Goal: Task Accomplishment & Management: Manage account settings

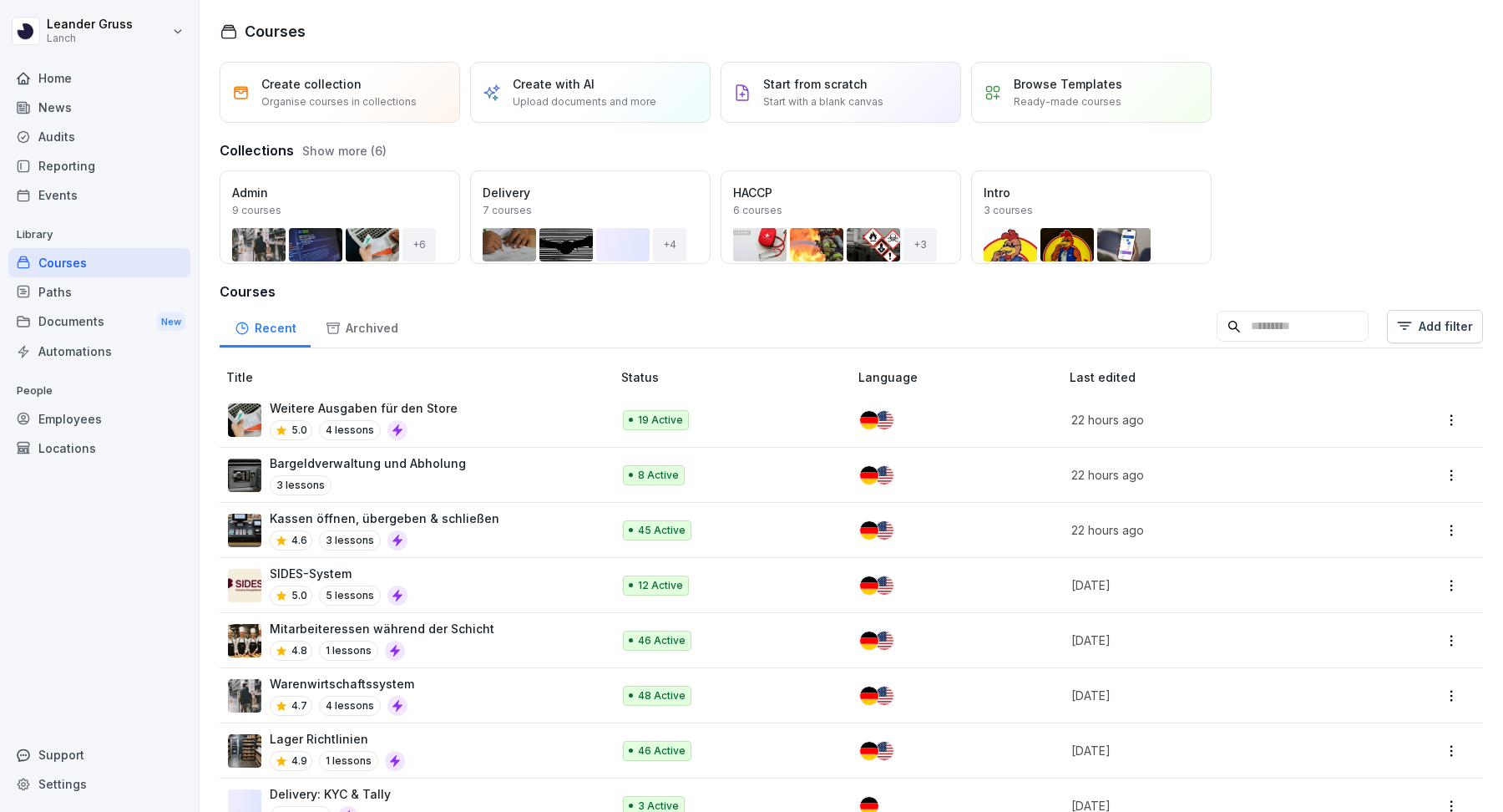
click at [86, 315] on div "Documents New" at bounding box center [100, 321] width 183 height 31
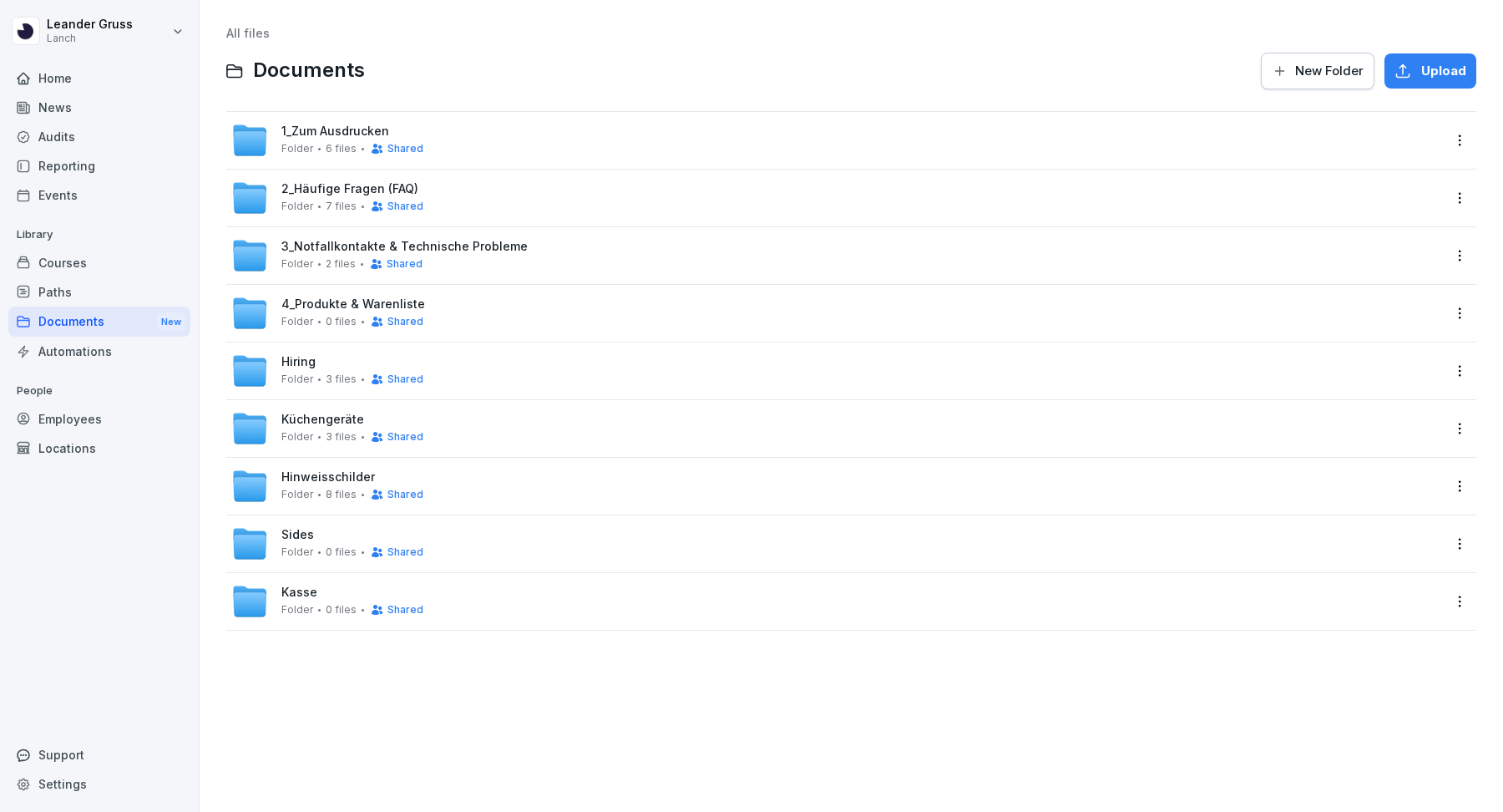
click at [393, 134] on div "1_Zum Ausdrucken Folder 6 files Shared" at bounding box center [352, 140] width 142 height 31
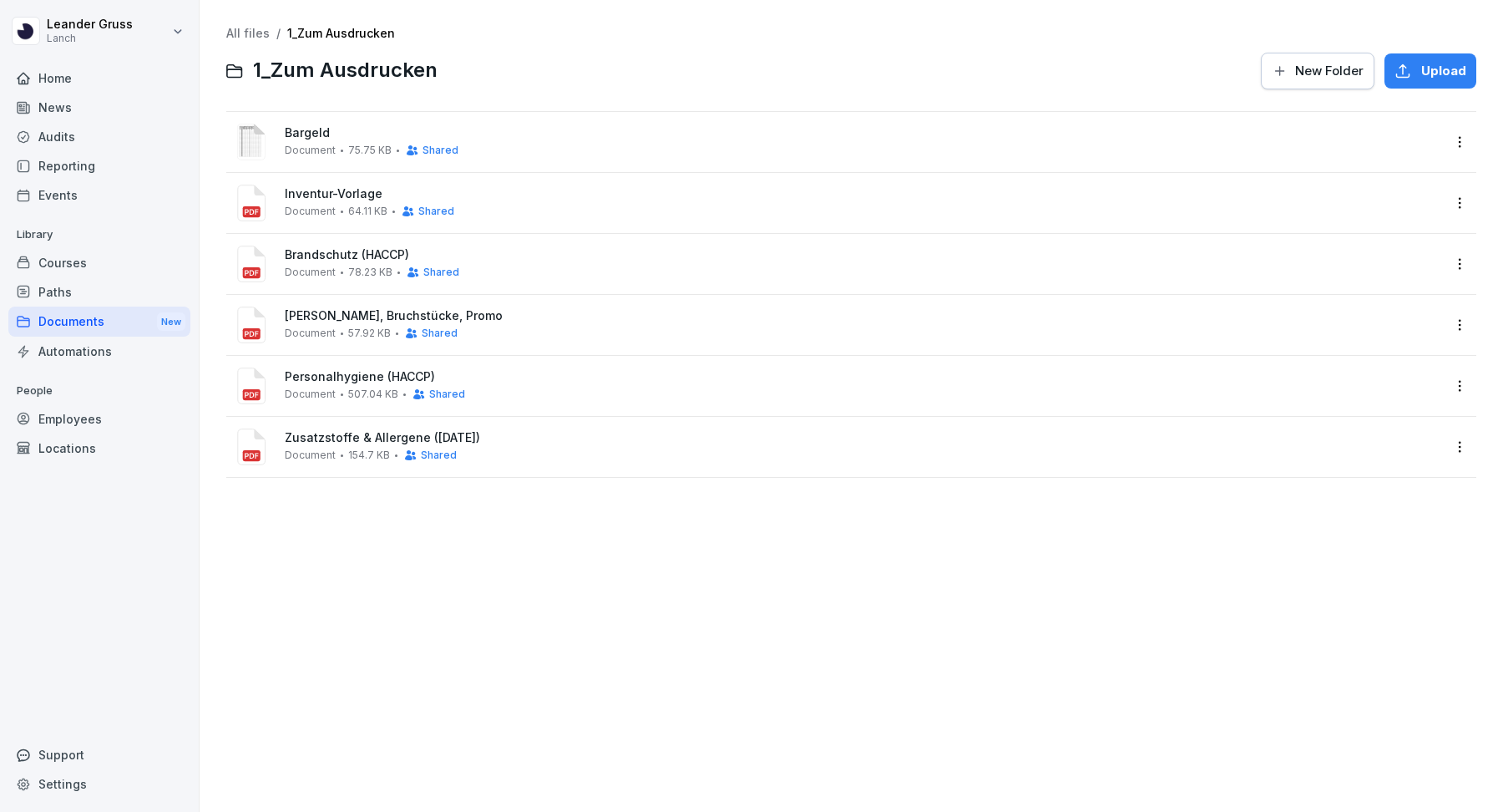
click at [379, 315] on span "[PERSON_NAME], Bruchstücke, Promo" at bounding box center [863, 316] width 1157 height 14
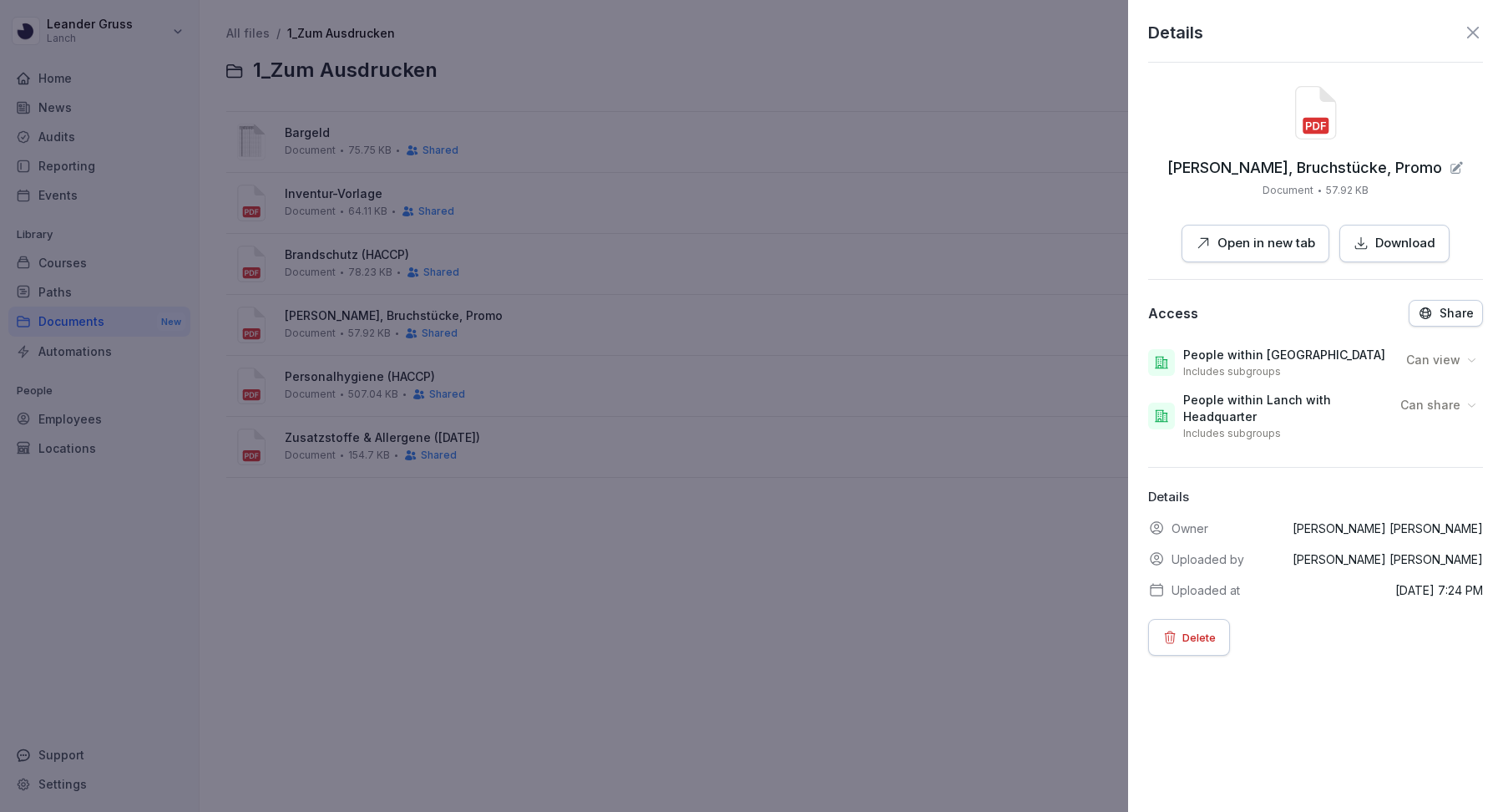
click at [1285, 247] on p "Open in new tab" at bounding box center [1266, 243] width 98 height 20
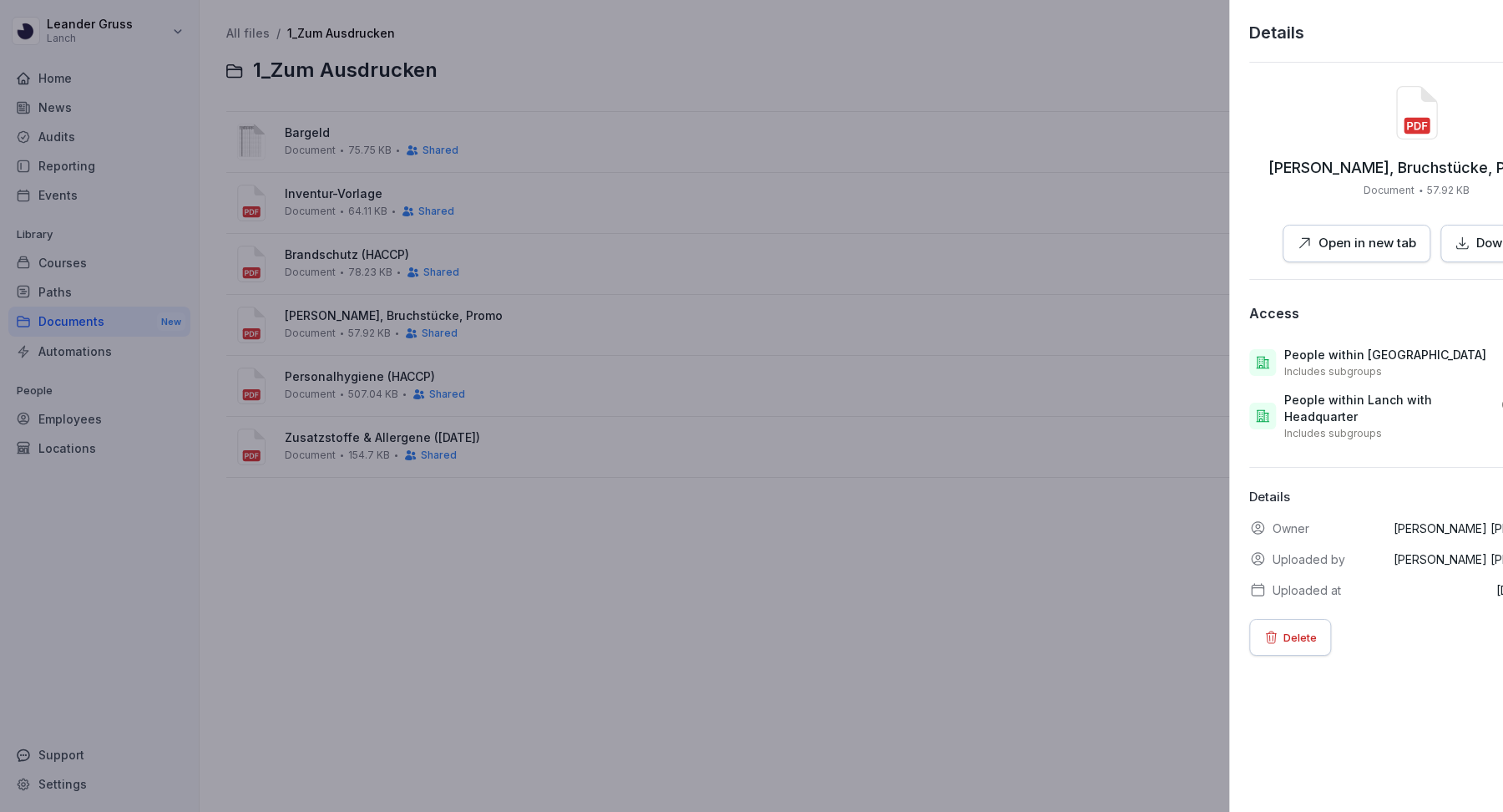
click at [659, 528] on div at bounding box center [752, 406] width 1503 height 812
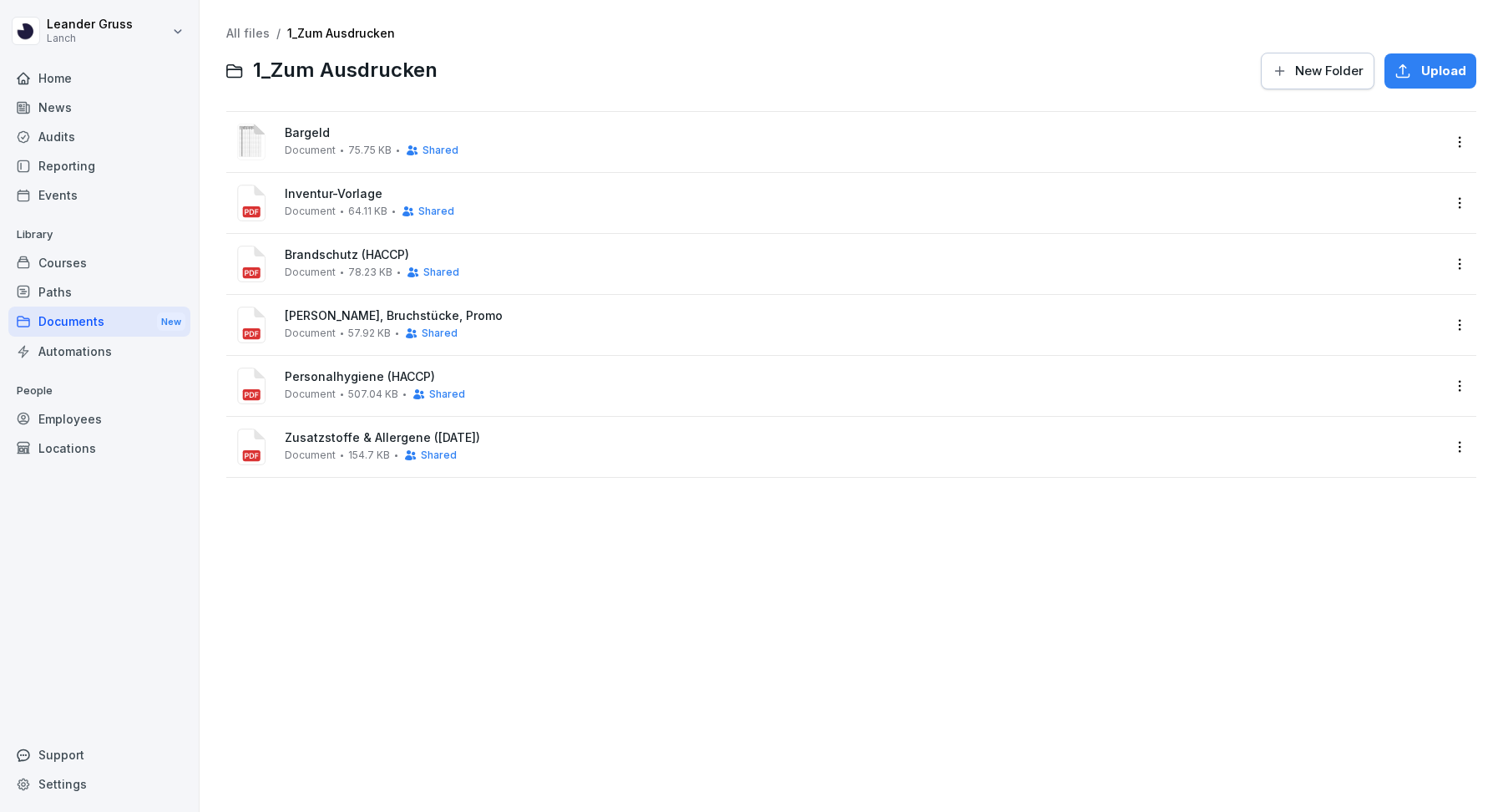
click at [305, 135] on span "Bargeld" at bounding box center [863, 132] width 1157 height 14
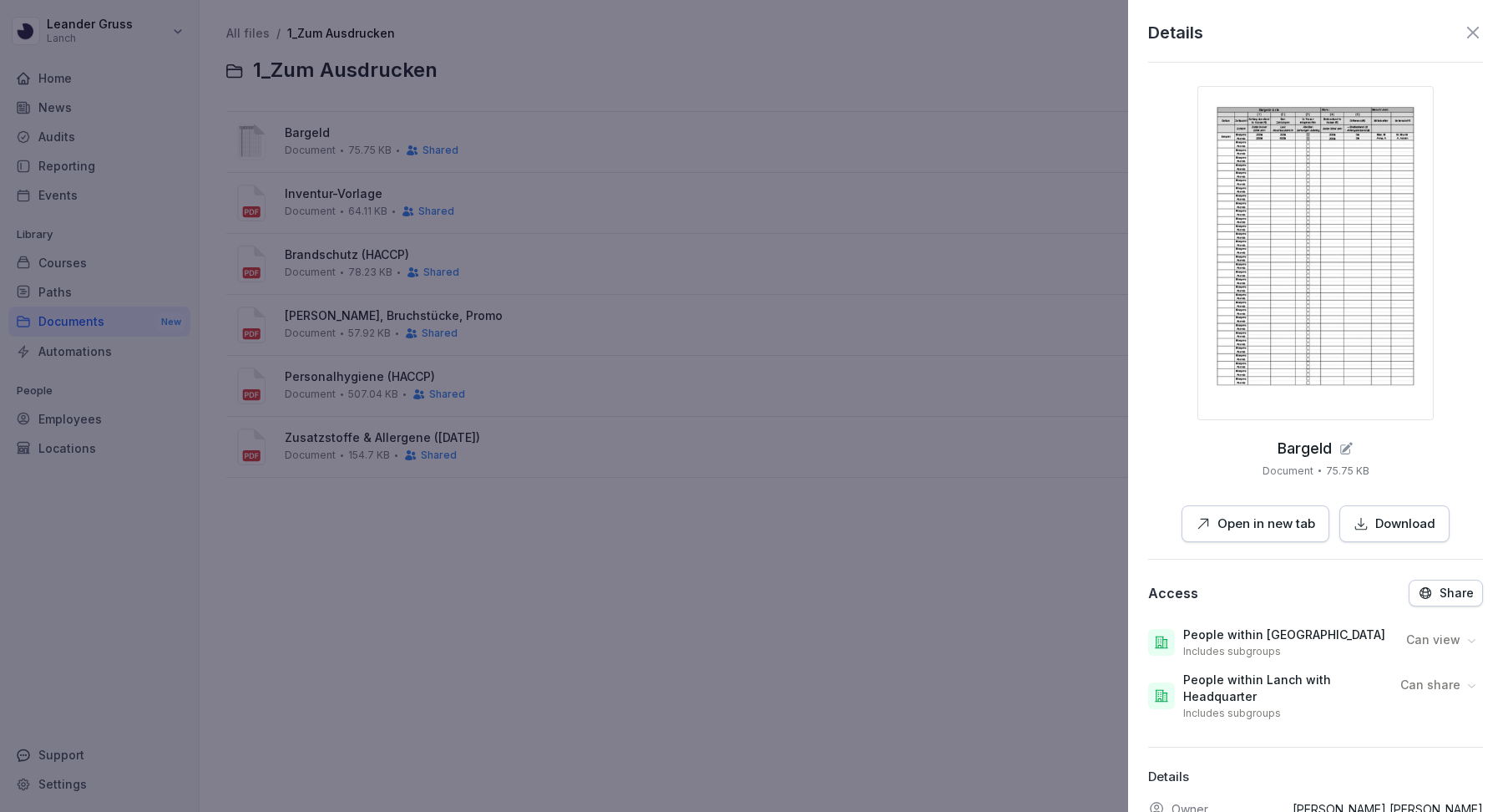
click at [479, 586] on div at bounding box center [752, 406] width 1503 height 812
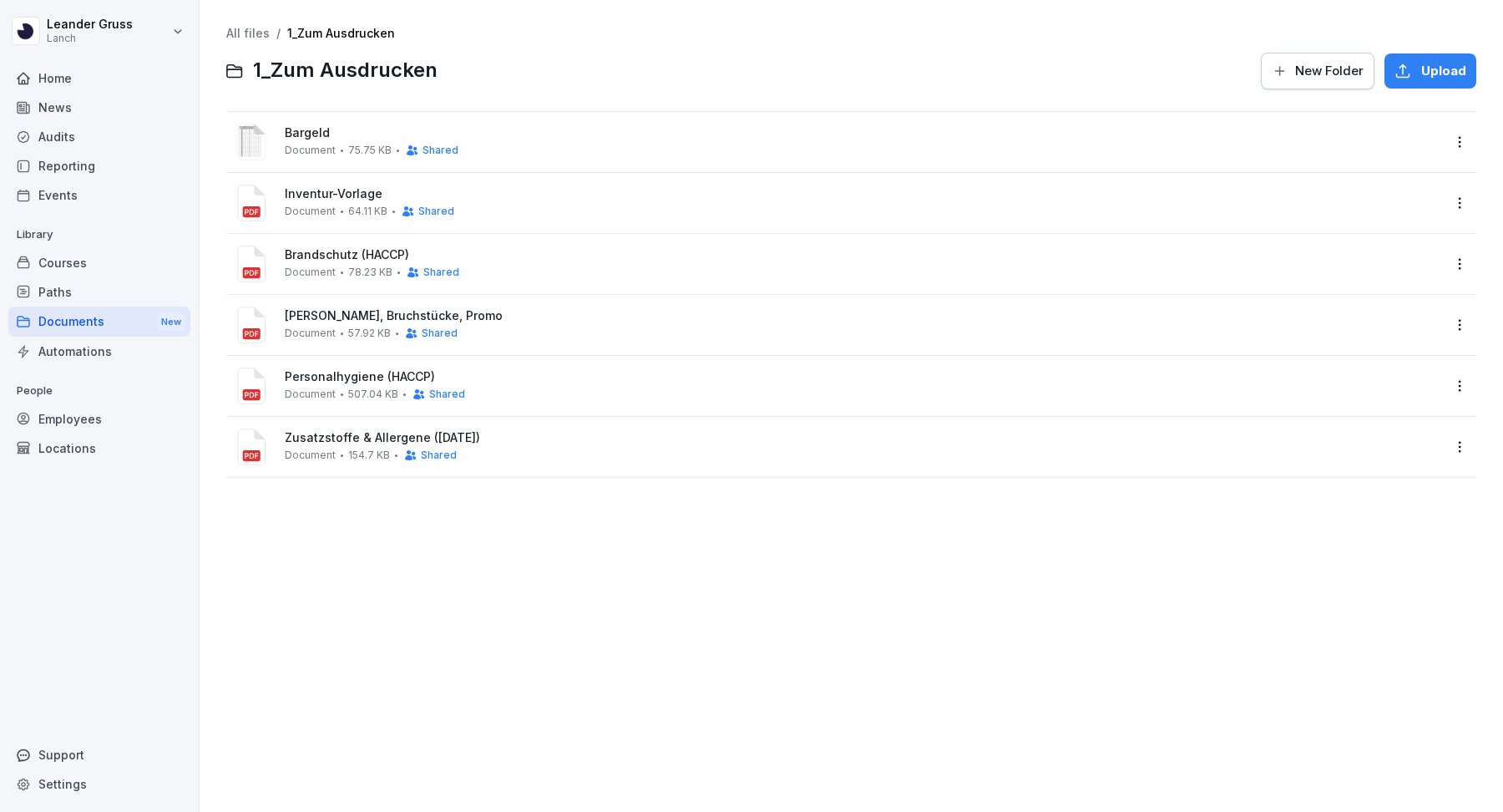
click at [320, 185] on div "Inventur-Vorlage Document 64.11 KB Shared" at bounding box center [836, 202] width 1211 height 40
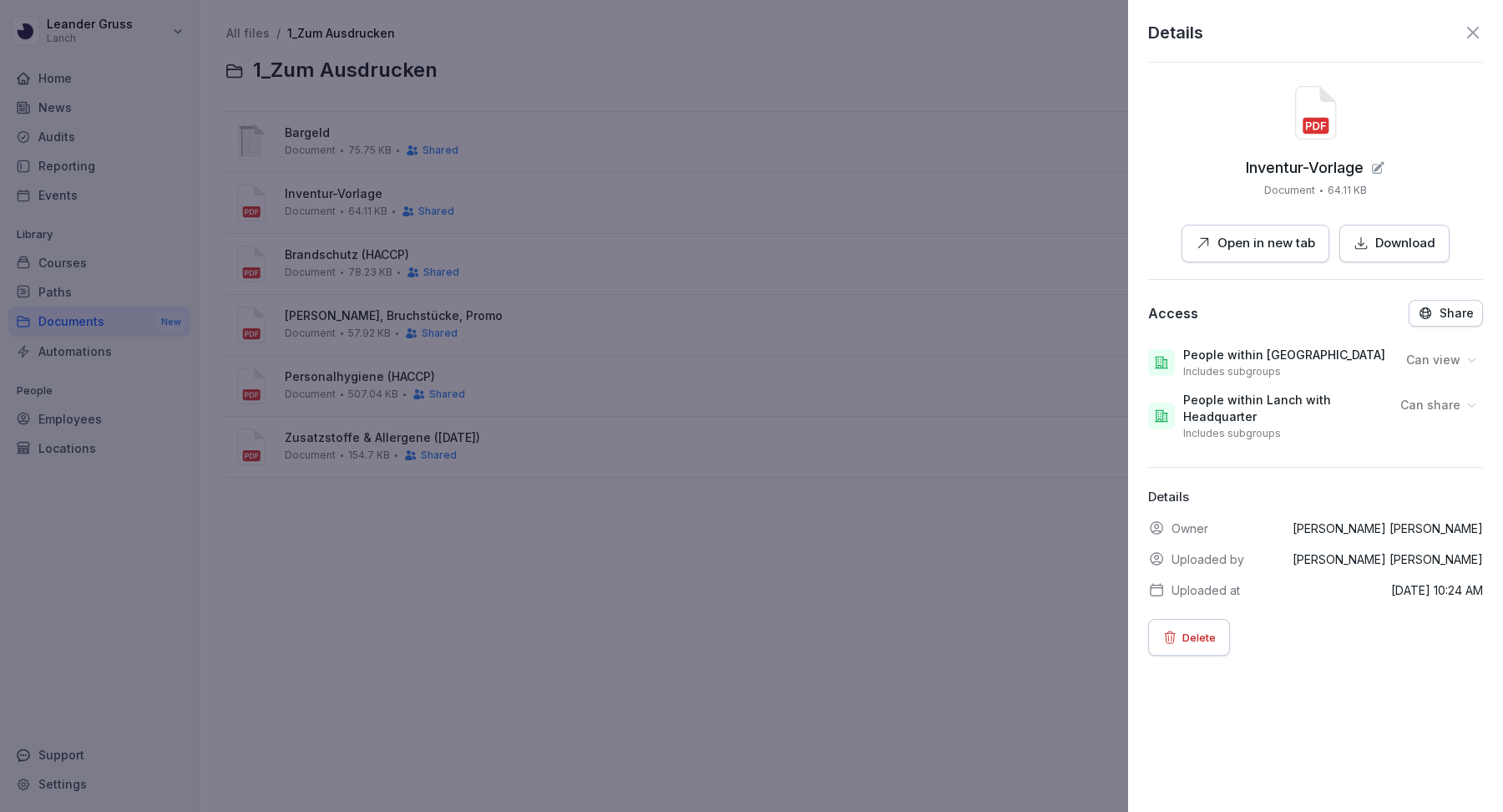
click at [677, 579] on div at bounding box center [752, 406] width 1503 height 812
